Goal: Check status: Check status

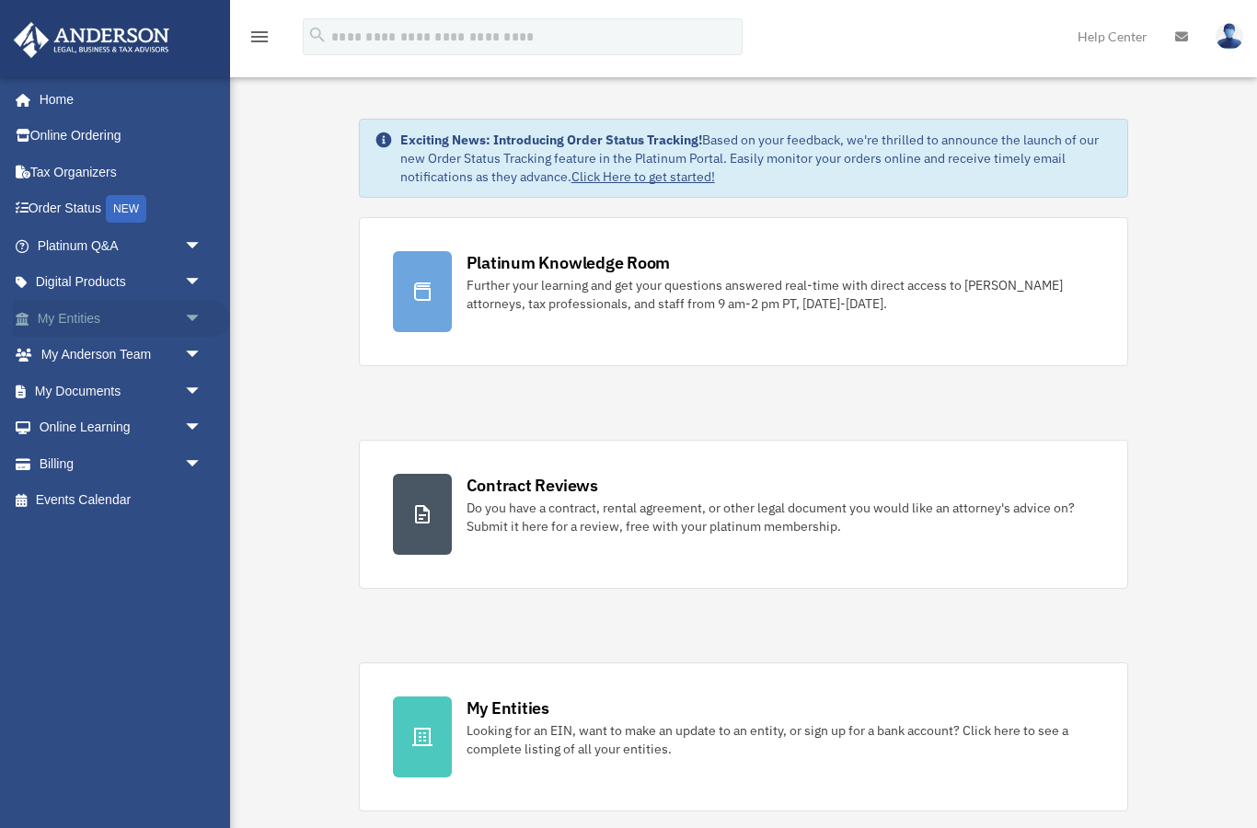
click at [163, 320] on link "My Entities arrow_drop_down" at bounding box center [121, 318] width 217 height 37
click at [194, 316] on span "arrow_drop_down" at bounding box center [202, 319] width 37 height 38
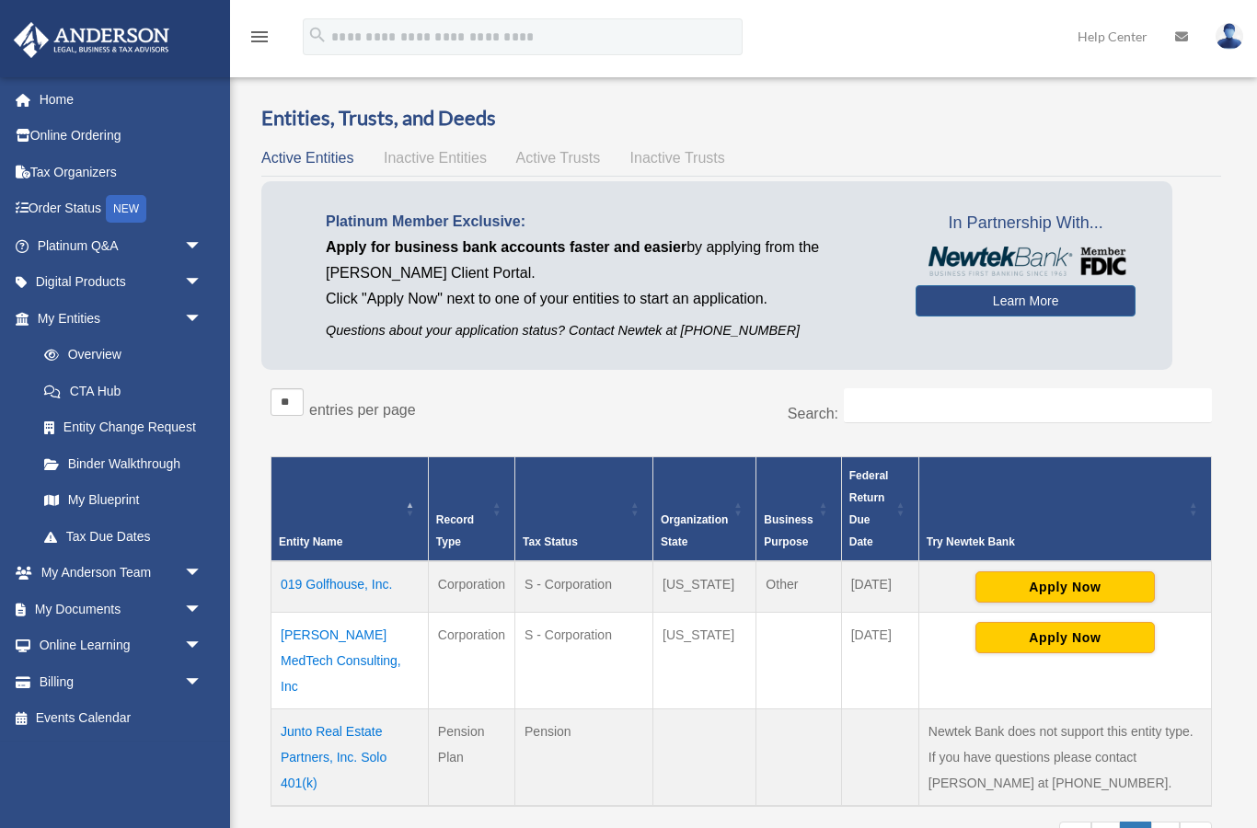
click at [87, 312] on link "My Entities arrow_drop_down" at bounding box center [117, 318] width 208 height 37
click at [343, 588] on td "019 Golfhouse, Inc." at bounding box center [349, 587] width 157 height 52
click at [329, 582] on td "019 Golfhouse, Inc." at bounding box center [349, 587] width 157 height 52
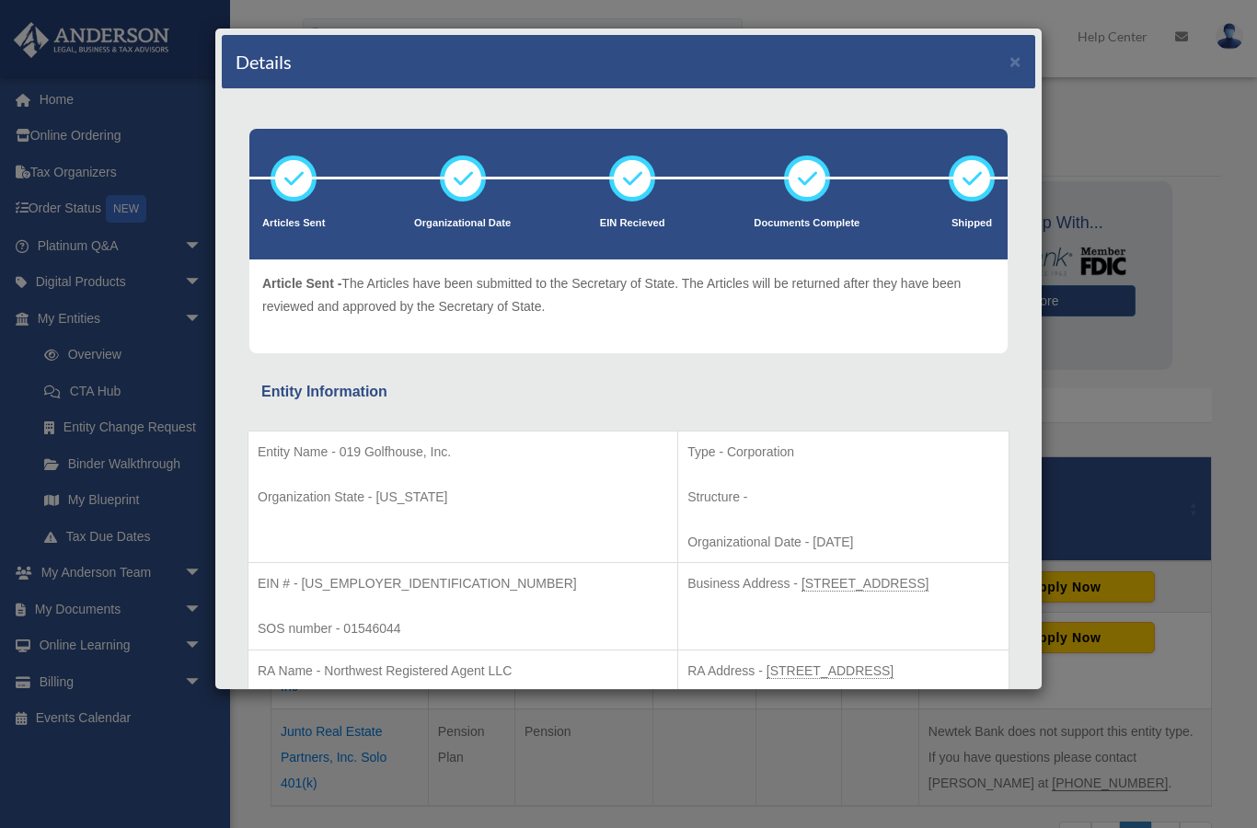
click at [1189, 125] on div "Details × Articles Sent Organizational Date" at bounding box center [628, 414] width 1257 height 828
